Goal: Transaction & Acquisition: Purchase product/service

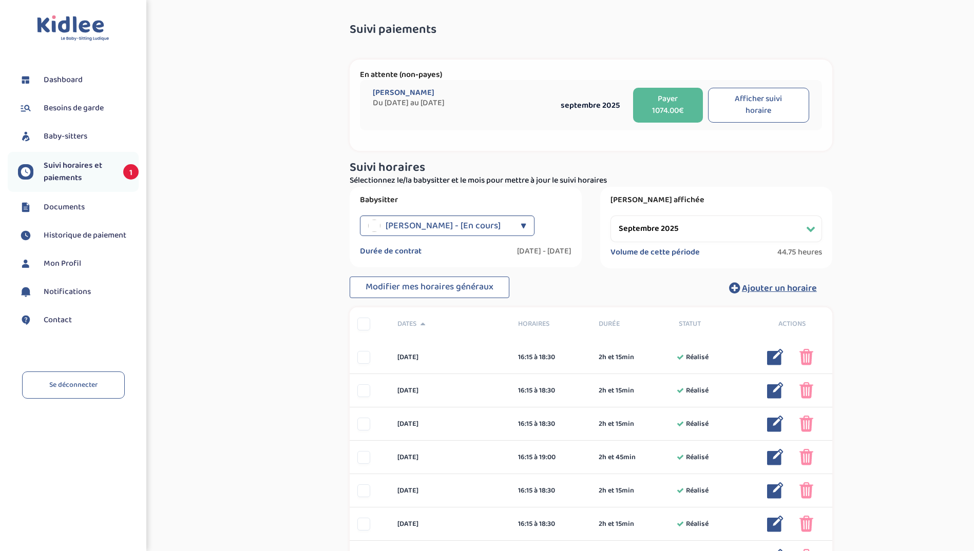
select select "septembre 2025"
click at [667, 104] on button "Payer 1074.00€" at bounding box center [668, 105] width 70 height 35
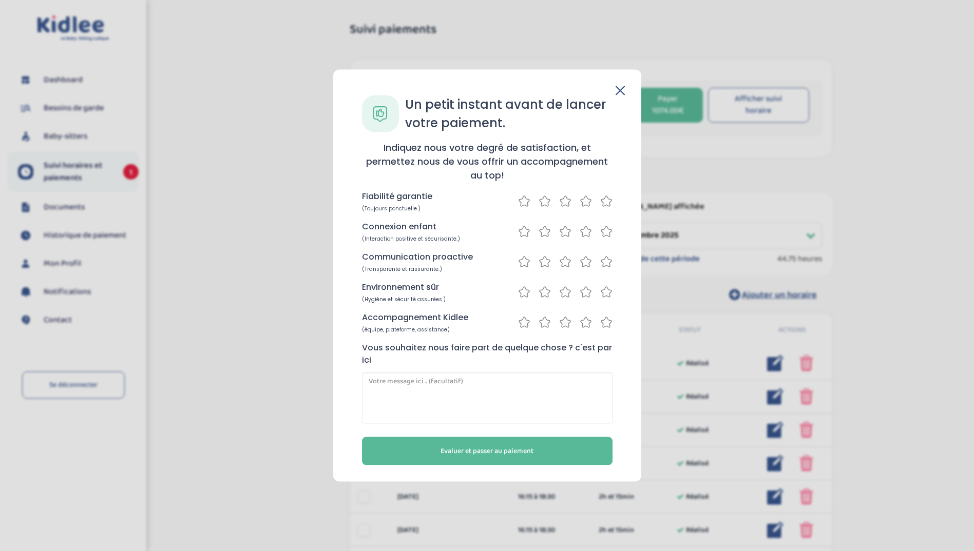
click at [608, 329] on div "Accompagnement Kidlee (équipe, plateforme, assistance)" at bounding box center [487, 323] width 251 height 22
click at [613, 295] on div "Un petit instant avant de lancer votre paiement. Indiquez nous votre degré de s…" at bounding box center [487, 280] width 275 height 370
click at [602, 288] on icon at bounding box center [606, 292] width 12 height 13
click at [607, 324] on icon at bounding box center [606, 322] width 12 height 13
click at [608, 266] on icon at bounding box center [606, 262] width 10 height 10
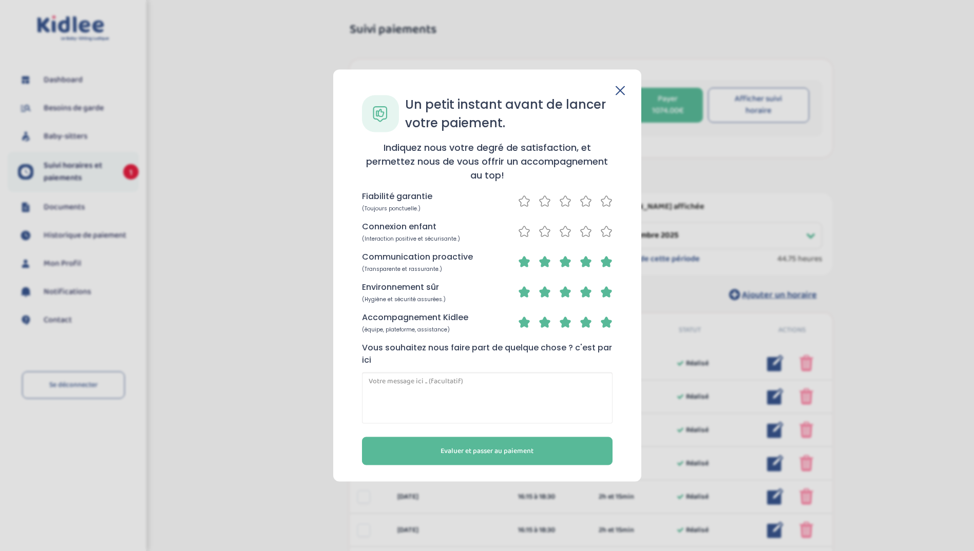
drag, startPoint x: 605, startPoint y: 231, endPoint x: 611, endPoint y: 197, distance: 35.0
click at [606, 232] on icon at bounding box center [606, 231] width 12 height 13
click at [611, 197] on icon at bounding box center [606, 201] width 12 height 13
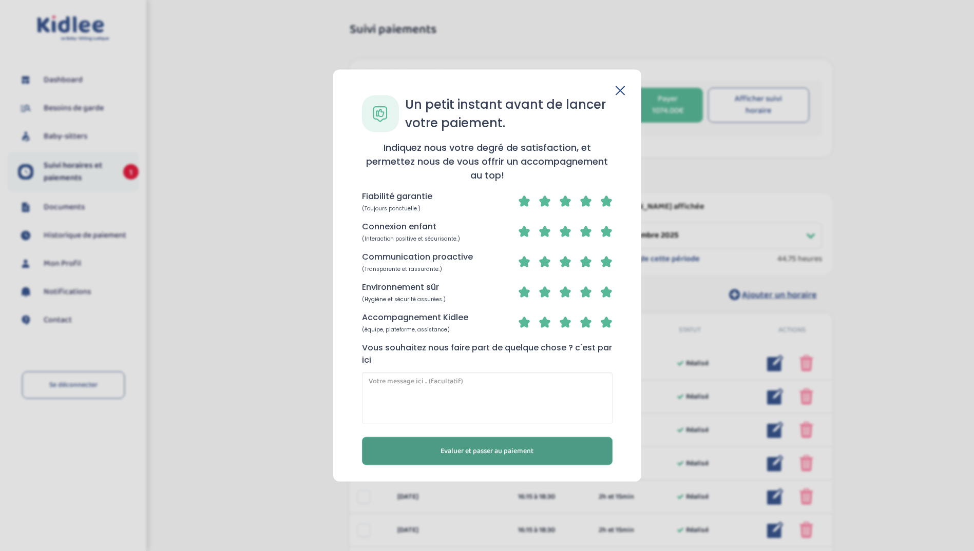
click at [524, 465] on button "Evaluer et passer au paiement" at bounding box center [487, 451] width 251 height 28
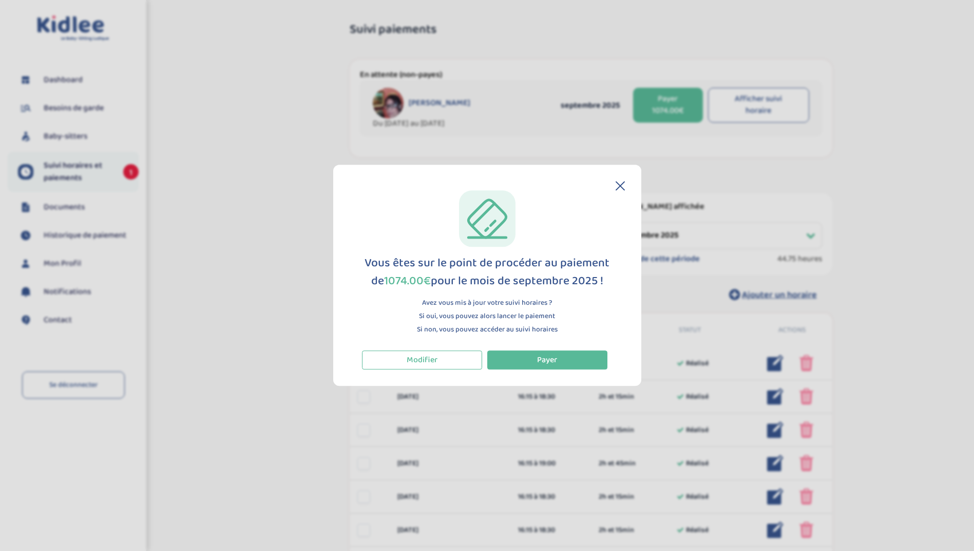
click at [521, 349] on div "Vous êtes sur le point de procéder au paiement de 1074.00€ pour le mois de [DAT…" at bounding box center [487, 279] width 275 height 179
click at [526, 359] on button "Payer" at bounding box center [547, 360] width 120 height 19
